Goal: Task Accomplishment & Management: Manage account settings

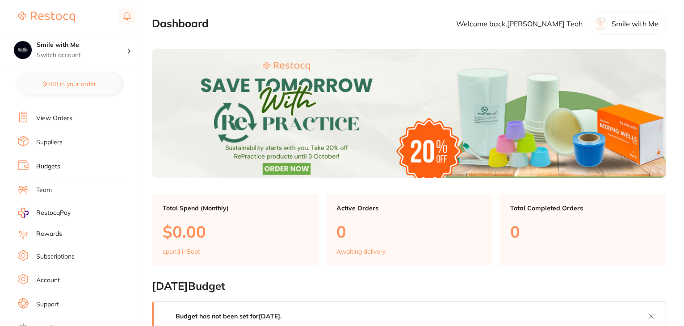
scroll to position [90, 0]
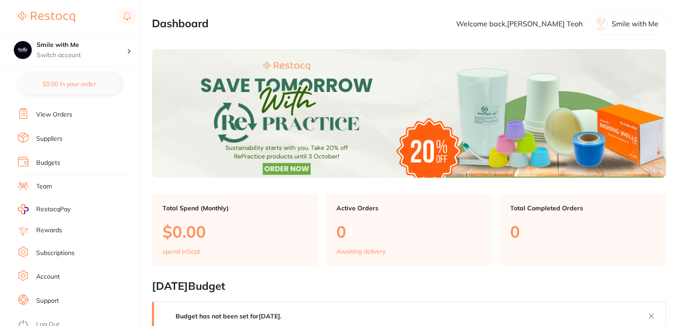
drag, startPoint x: 53, startPoint y: 244, endPoint x: 60, endPoint y: 241, distance: 7.5
click at [53, 249] on link "Subscriptions" at bounding box center [55, 253] width 38 height 9
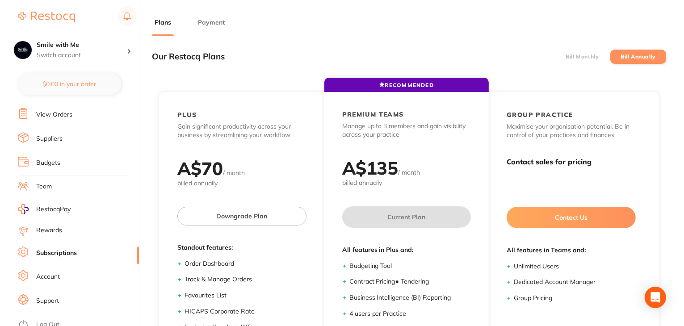
click at [213, 21] on button "Payment" at bounding box center [211, 22] width 32 height 8
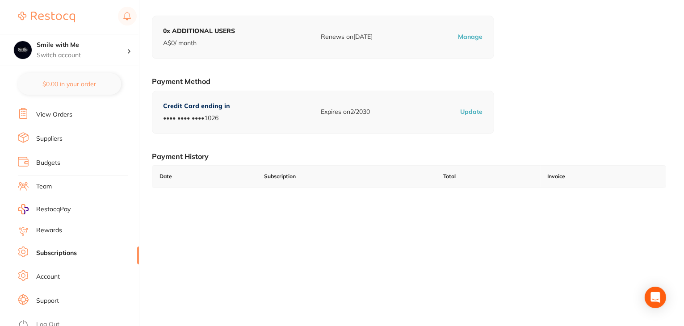
scroll to position [123, 0]
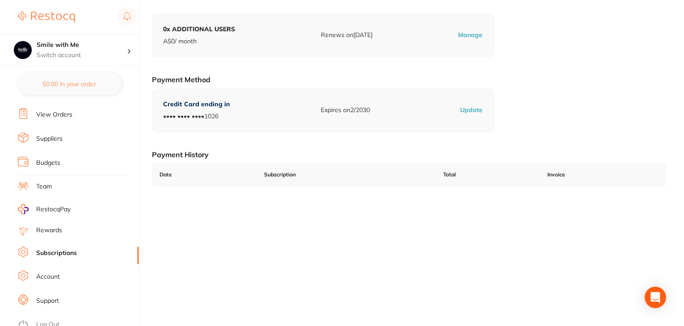
click at [41, 321] on link "Log Out" at bounding box center [47, 324] width 23 height 9
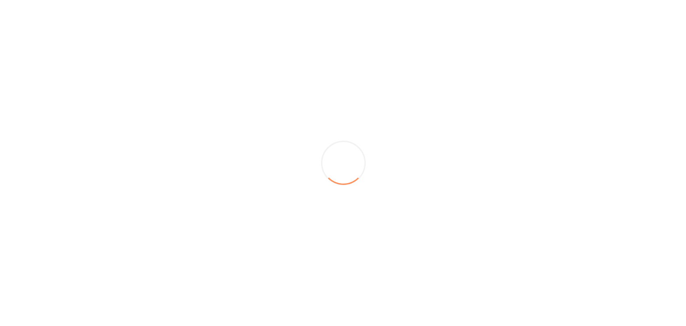
scroll to position [0, 0]
